Goal: Find specific page/section: Locate a particular part of the current website

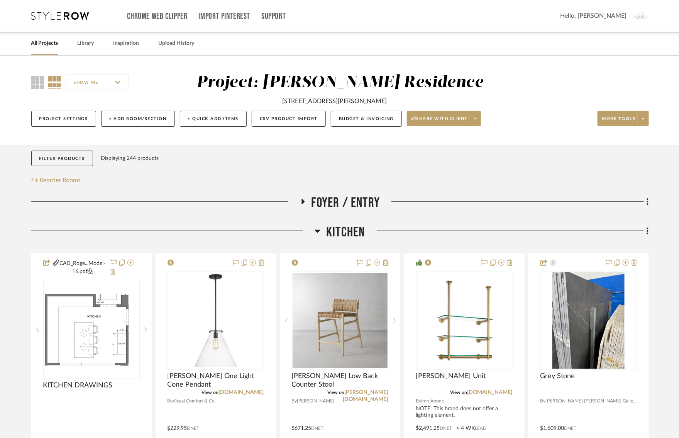
click at [212, 163] on div "Filter Products Displaying 244 products Reorder Rooms" at bounding box center [340, 168] width 618 height 35
click at [450, 121] on span "Share with client" at bounding box center [440, 122] width 56 height 12
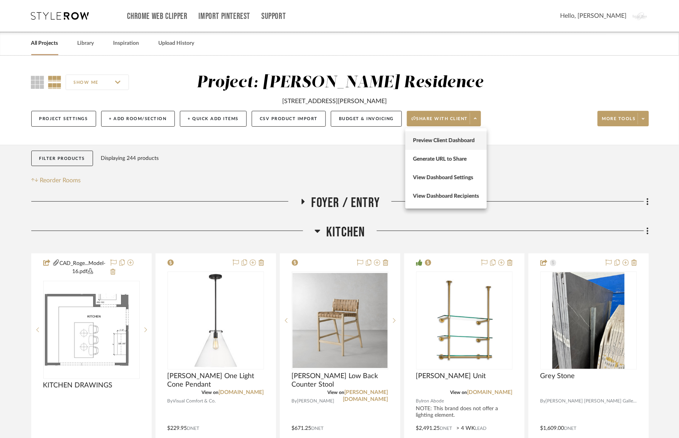
click at [451, 139] on span "Preview Client Dashboard" at bounding box center [446, 140] width 66 height 7
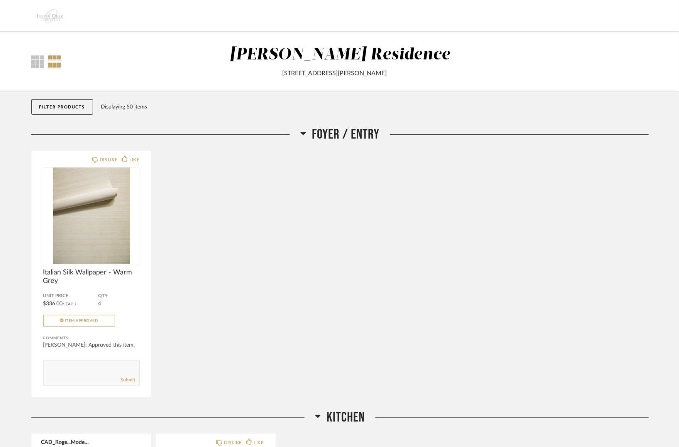
click at [318, 277] on div "DISLIKE LIKE Italian Silk Wallpaper - Warm Grey Unit Price $336.00 / Each QTY 4…" at bounding box center [340, 274] width 618 height 247
